Goal: Transaction & Acquisition: Purchase product/service

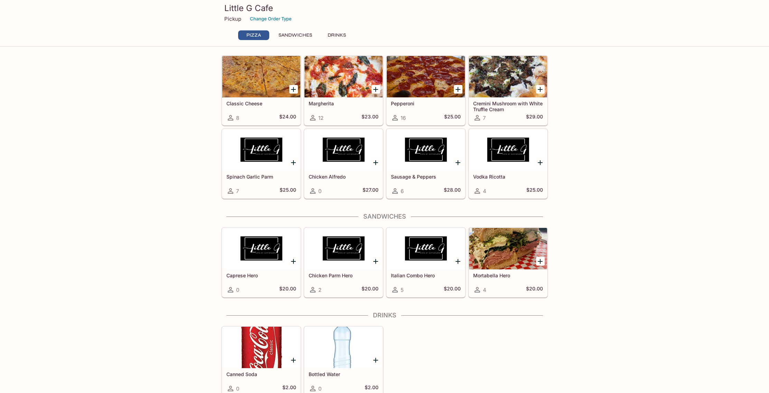
scroll to position [21, 0]
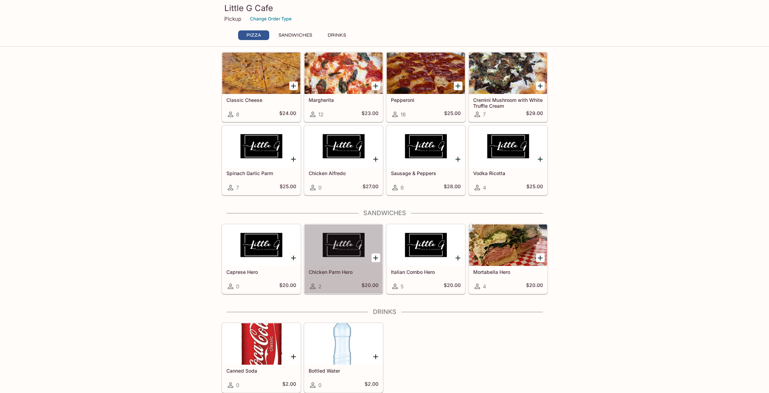
click at [312, 287] on icon at bounding box center [313, 287] width 6 height 6
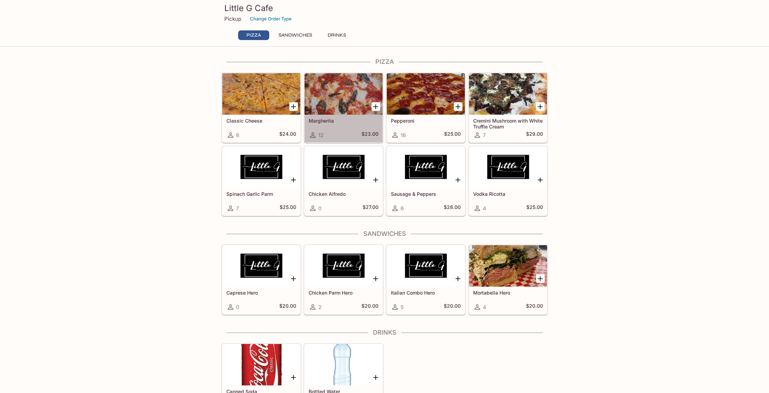
click at [324, 102] on div at bounding box center [343, 93] width 78 height 41
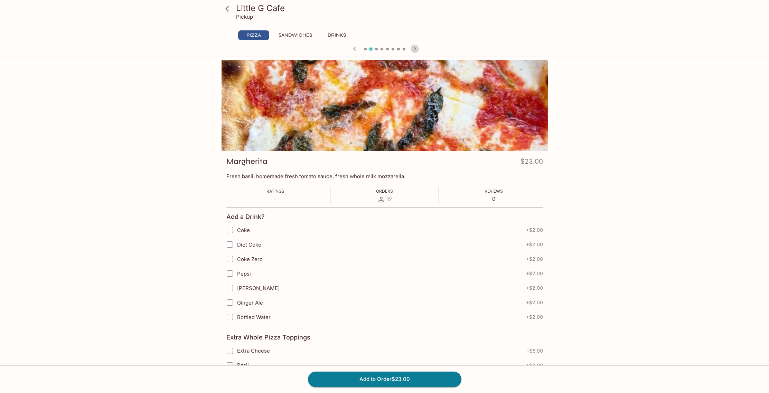
click at [413, 48] on icon "button" at bounding box center [415, 49] width 8 height 8
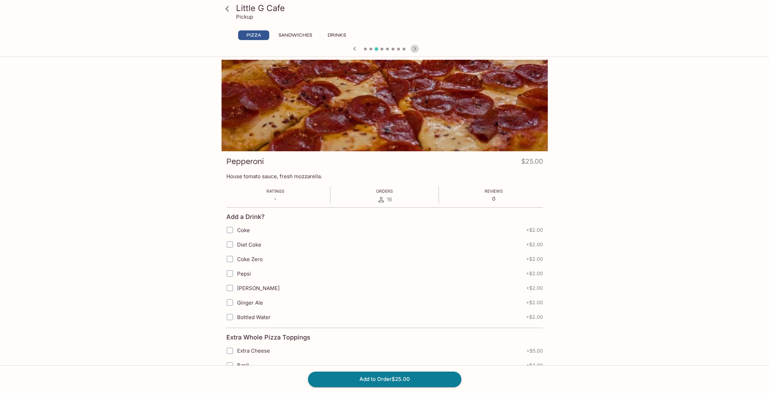
click at [412, 48] on icon "button" at bounding box center [415, 49] width 8 height 8
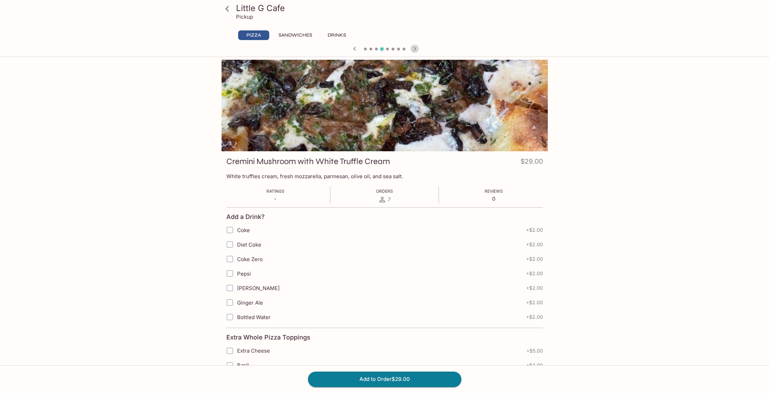
click at [412, 48] on icon "button" at bounding box center [415, 49] width 8 height 8
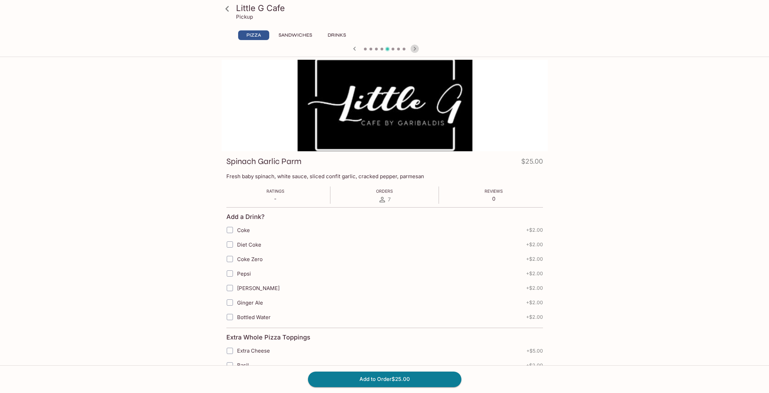
click at [412, 48] on icon "button" at bounding box center [415, 49] width 8 height 8
